Goal: Information Seeking & Learning: Learn about a topic

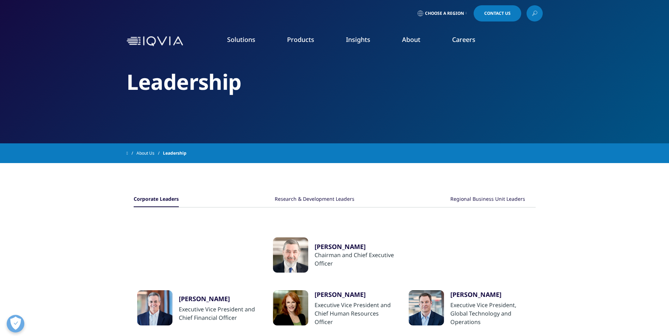
click at [305, 198] on div "Research & Development Leaders" at bounding box center [315, 199] width 80 height 15
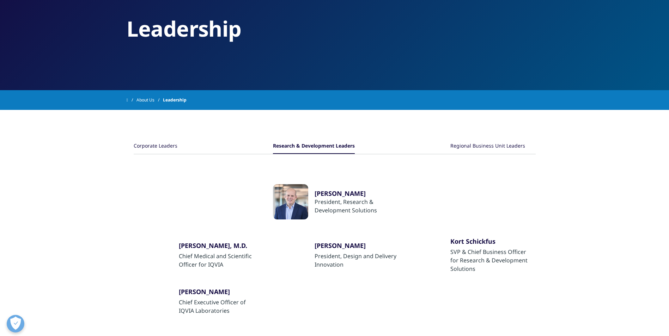
scroll to position [106, 0]
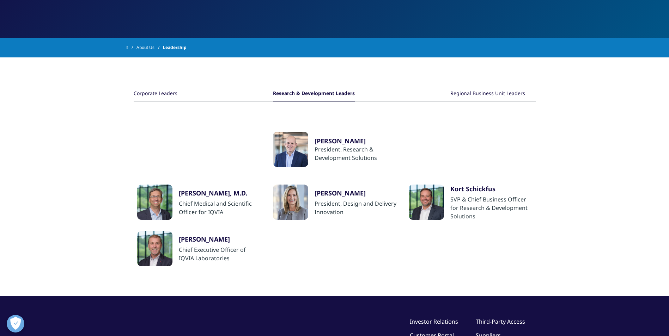
click at [488, 93] on div "Regional Business Unit Leaders" at bounding box center [487, 93] width 75 height 15
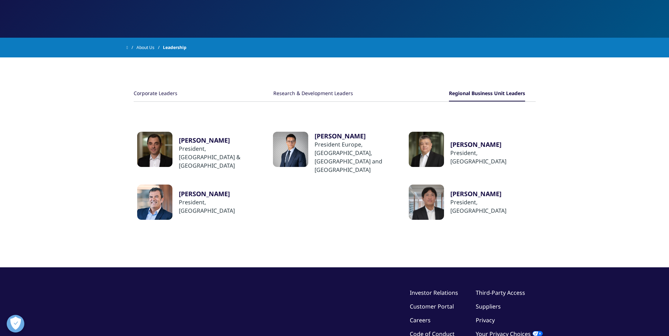
click at [155, 89] on div "Corporate Leaders" at bounding box center [156, 93] width 44 height 15
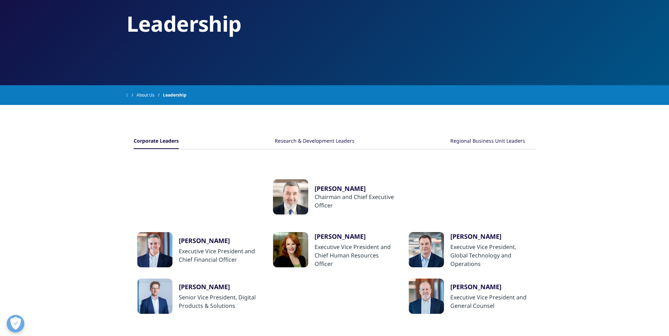
scroll to position [0, 0]
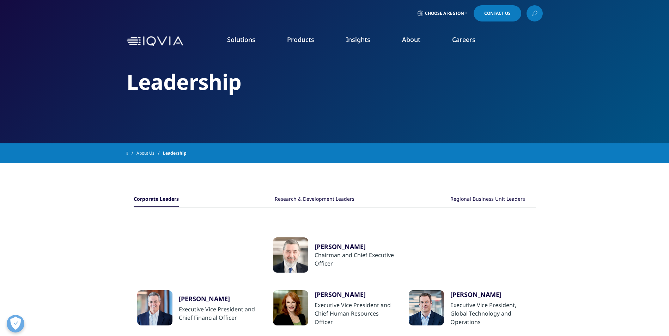
click at [89, 117] on link "Research & Development" at bounding box center [71, 114] width 68 height 8
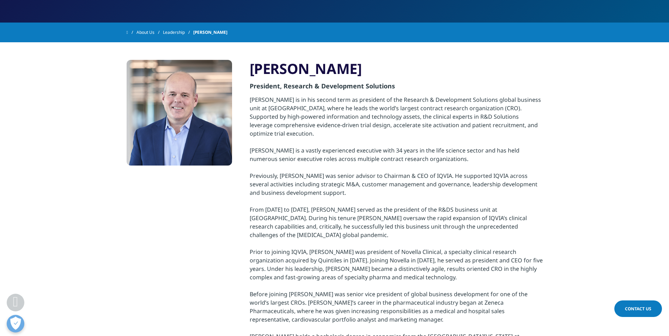
scroll to position [141, 0]
